Goal: Task Accomplishment & Management: Manage account settings

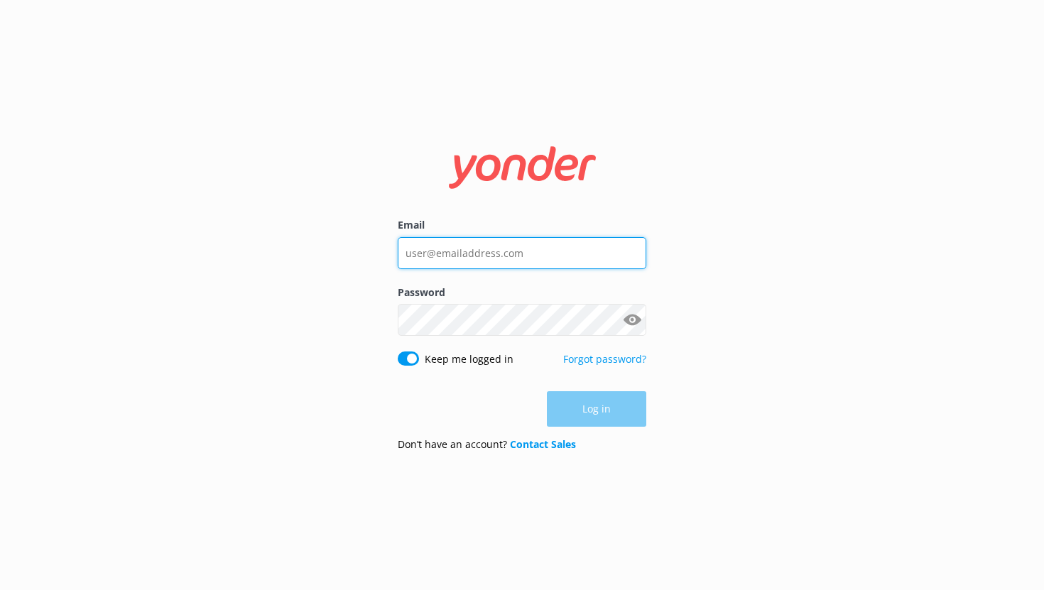
click at [530, 256] on input "Email" at bounding box center [522, 253] width 249 height 32
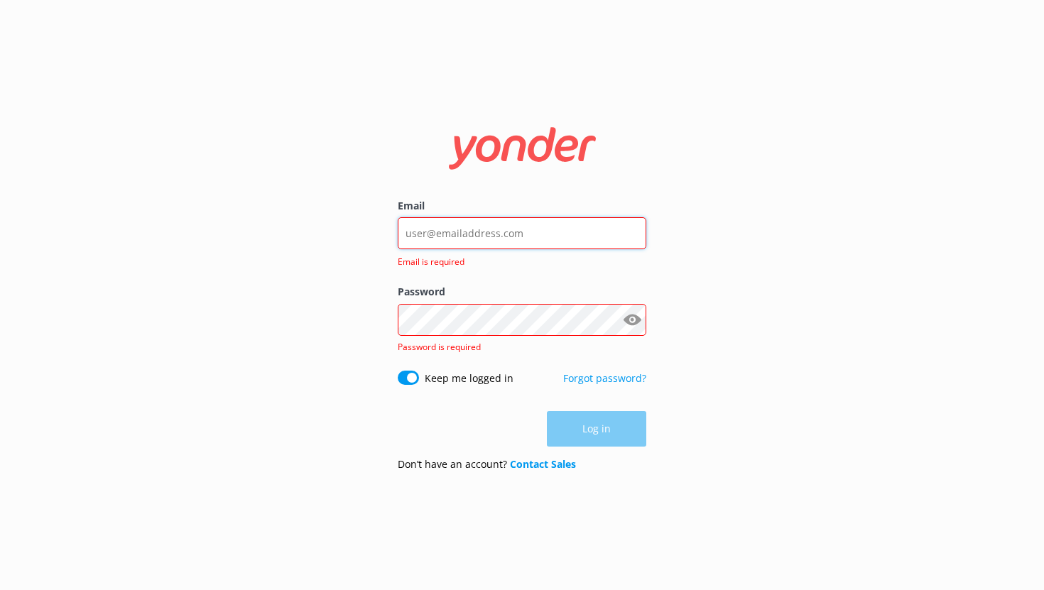
type input "[EMAIL_ADDRESS][DOMAIN_NAME]"
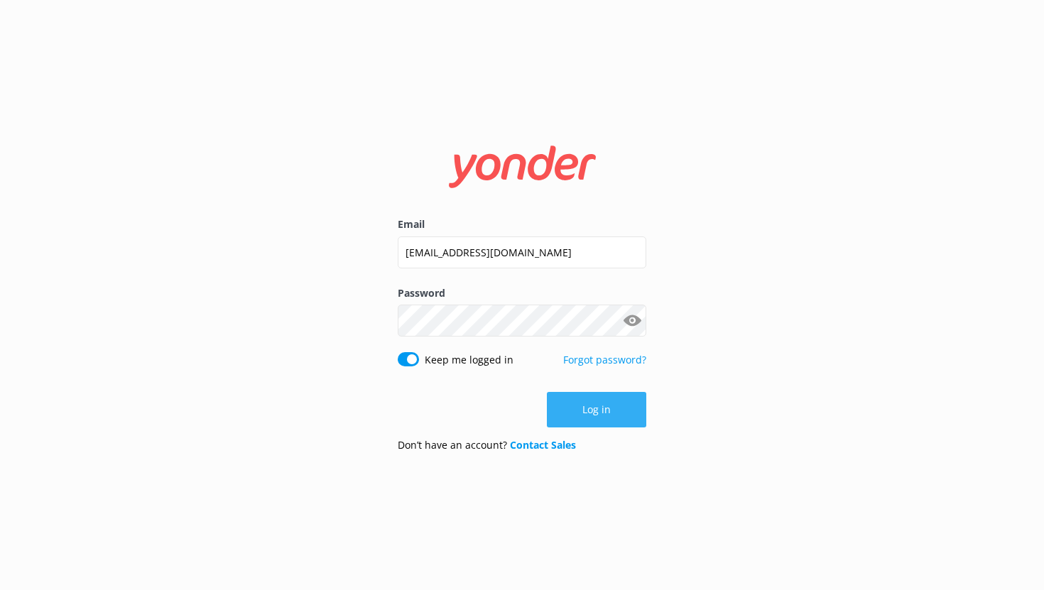
click at [583, 401] on button "Log in" at bounding box center [596, 410] width 99 height 36
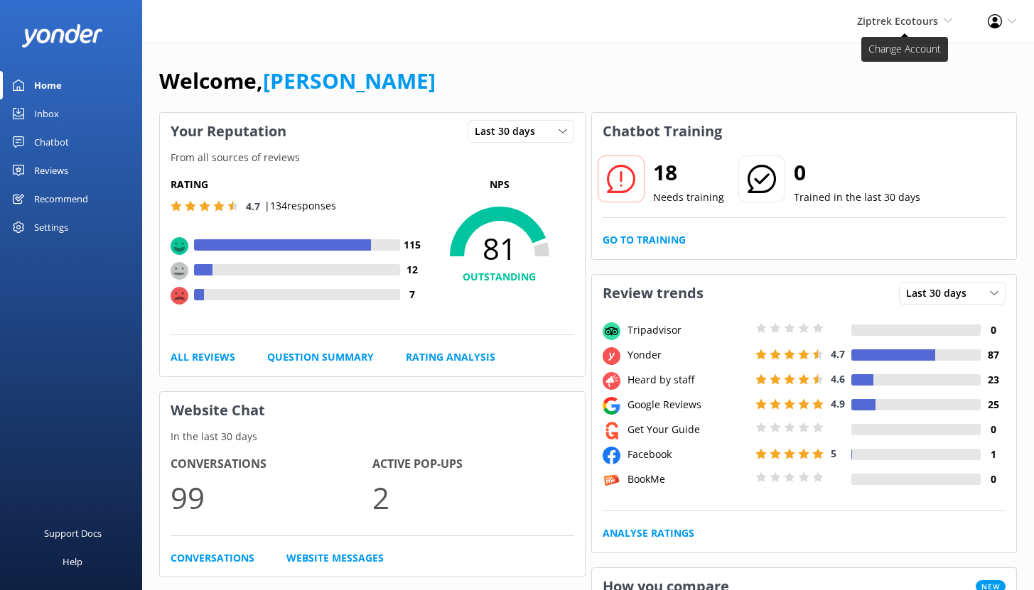
click at [884, 16] on span "Ziptrek Ecotours" at bounding box center [897, 20] width 81 height 13
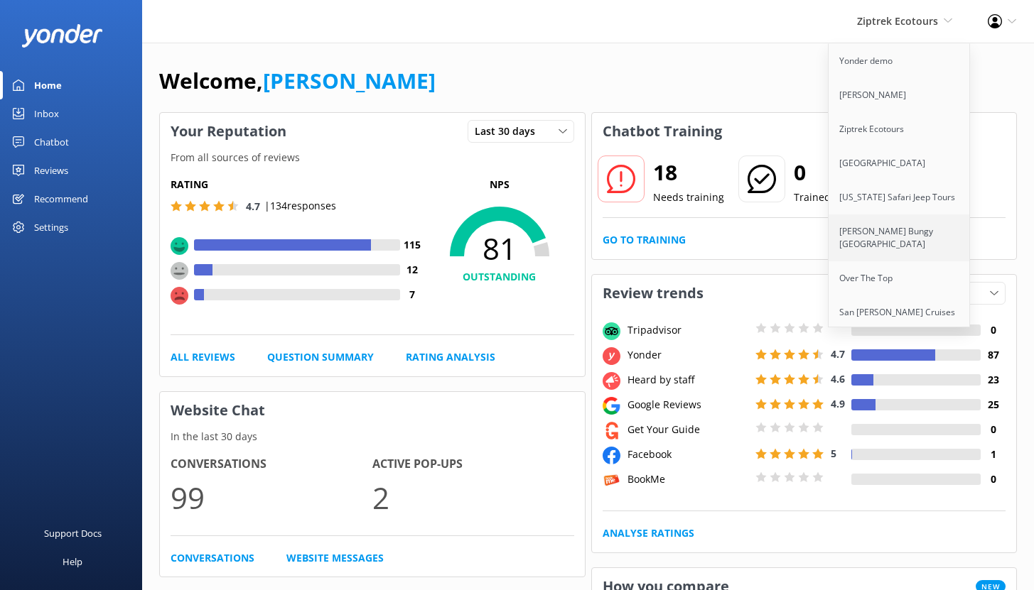
click at [871, 237] on link "[PERSON_NAME] Bungy [GEOGRAPHIC_DATA]" at bounding box center [899, 238] width 142 height 47
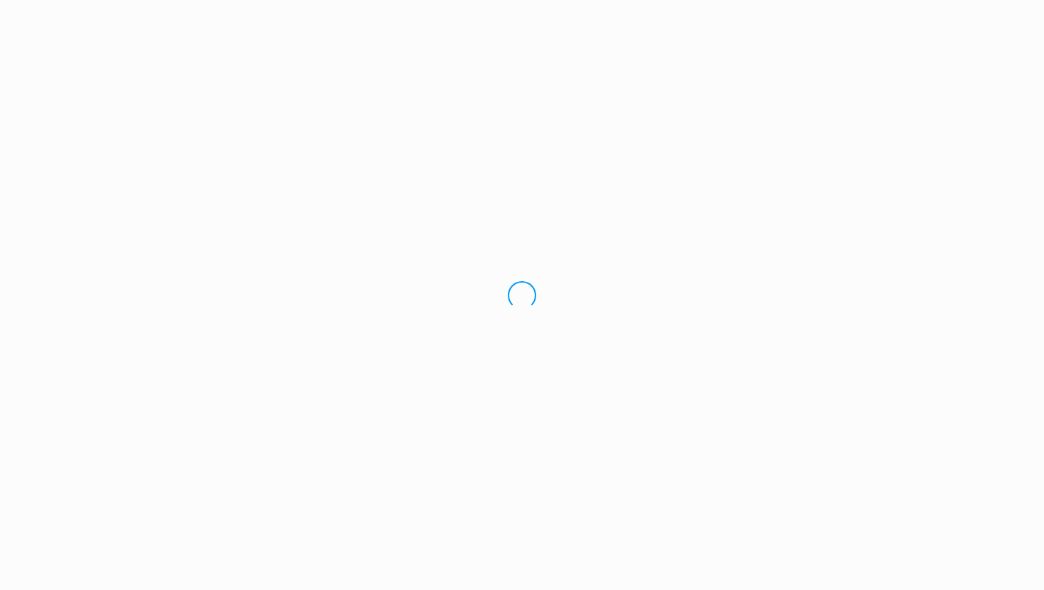
click at [871, 237] on div "Loading.." at bounding box center [522, 295] width 1044 height 590
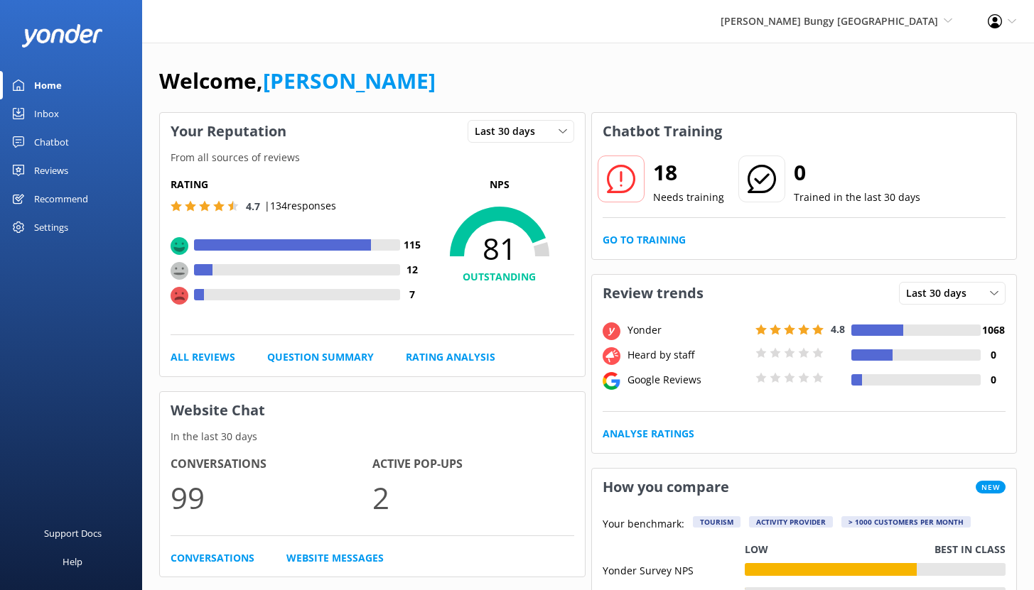
click at [60, 226] on div "Settings" at bounding box center [51, 227] width 34 height 28
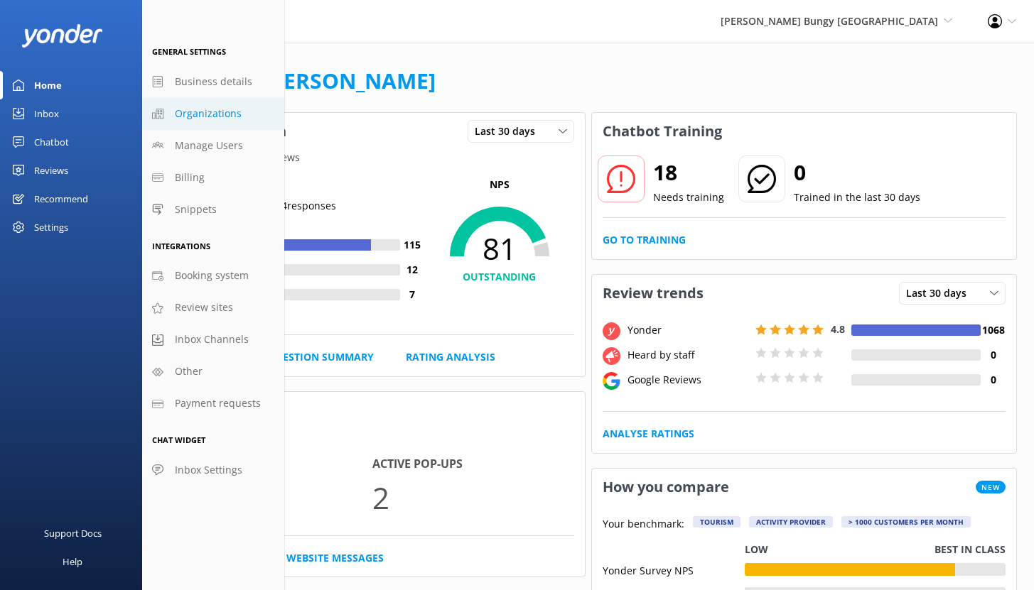
click at [207, 122] on link "Organizations" at bounding box center [213, 114] width 142 height 32
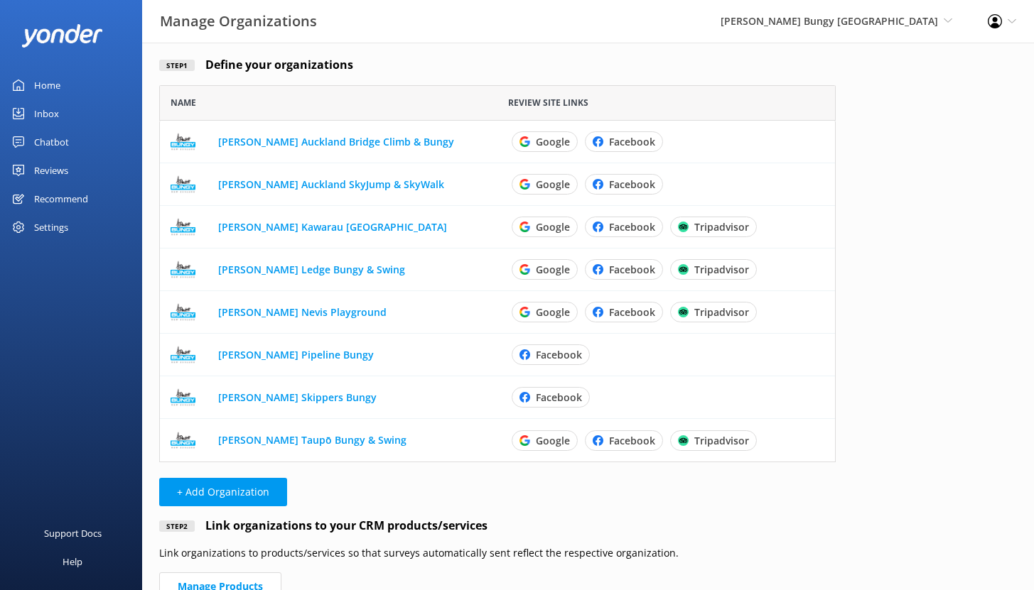
scroll to position [82, 0]
